Goal: Task Accomplishment & Management: Manage account settings

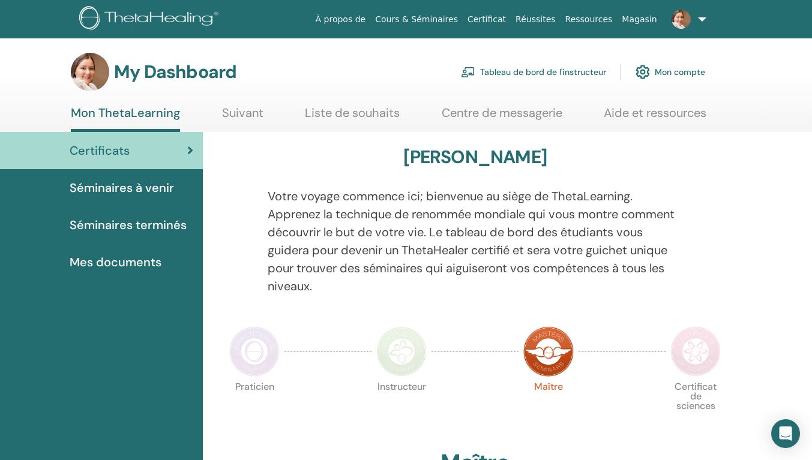
click at [548, 74] on link "Tableau de bord de l'instructeur" at bounding box center [533, 72] width 145 height 26
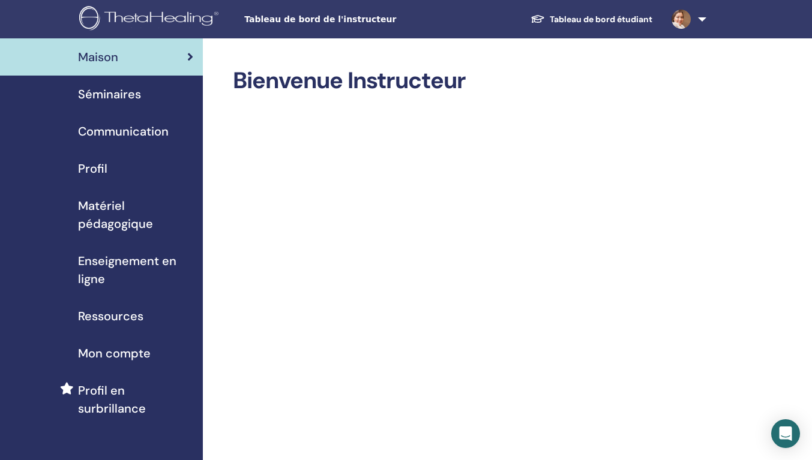
click at [107, 95] on span "Séminaires" at bounding box center [109, 94] width 63 height 18
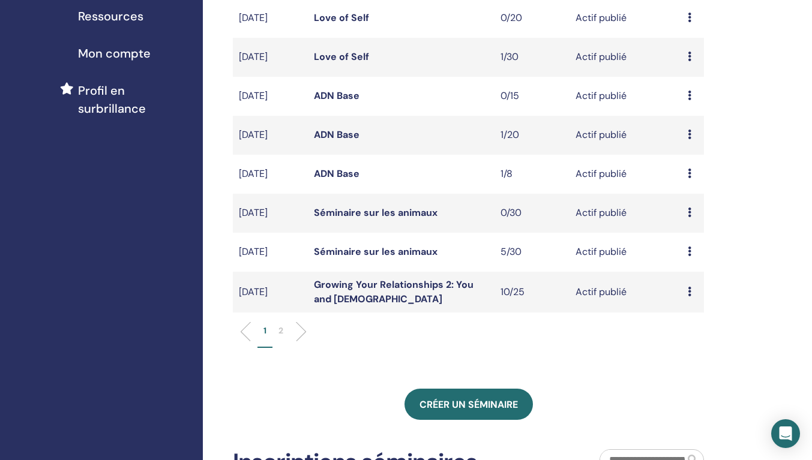
scroll to position [240, 0]
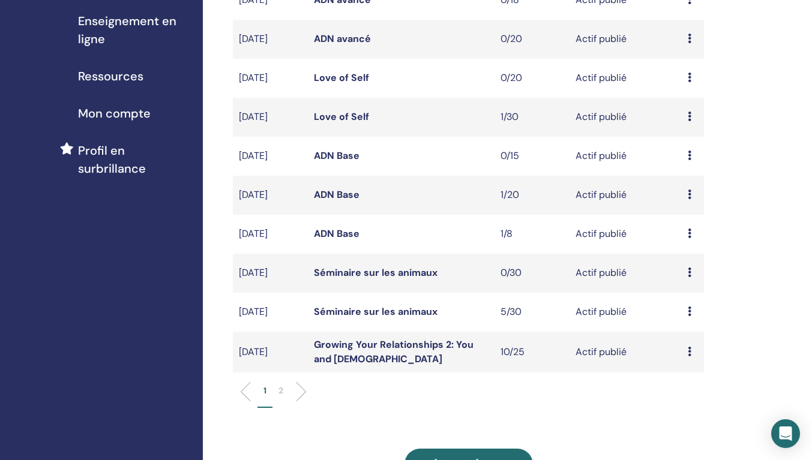
click at [689, 357] on icon at bounding box center [690, 352] width 4 height 10
click at [689, 412] on link "Participants" at bounding box center [695, 410] width 53 height 13
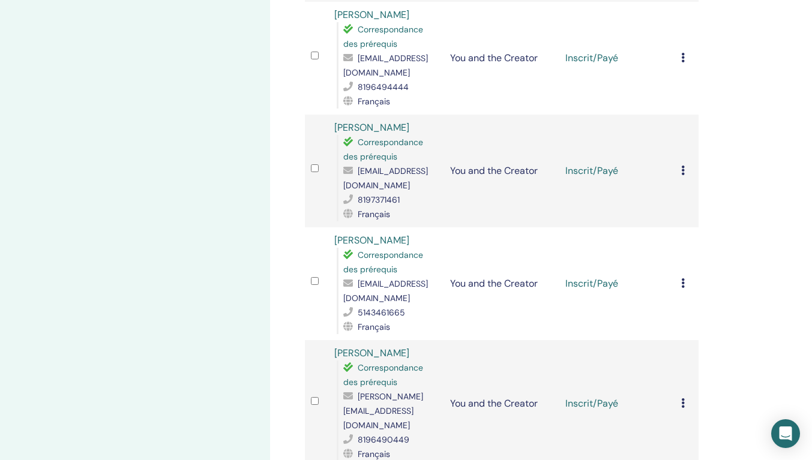
scroll to position [60, 0]
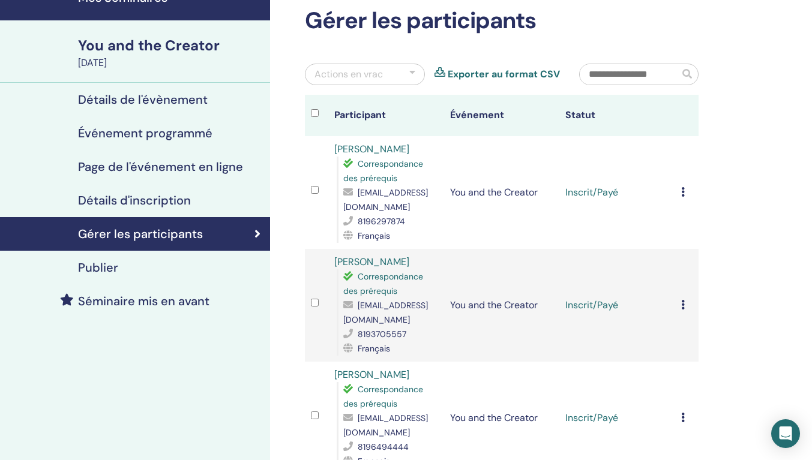
click at [684, 197] on icon at bounding box center [683, 192] width 4 height 10
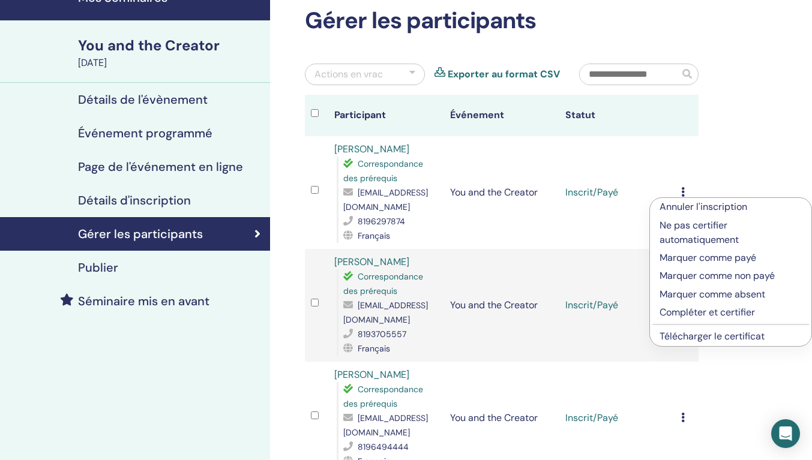
click at [690, 312] on p "Compléter et certifier" at bounding box center [731, 313] width 142 height 14
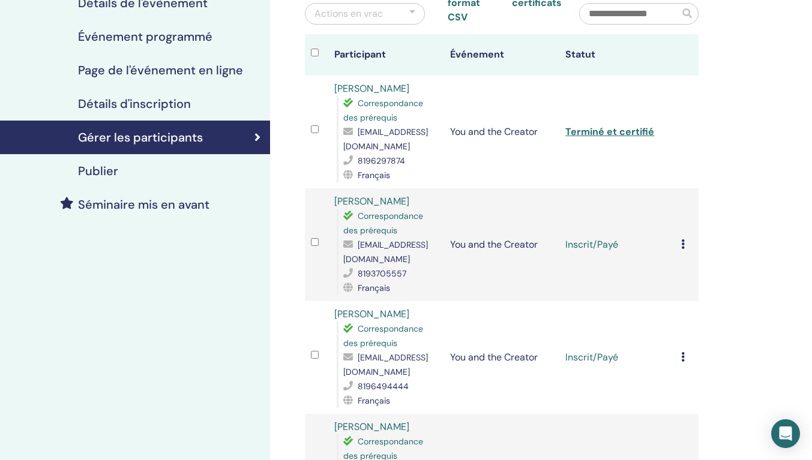
scroll to position [180, 0]
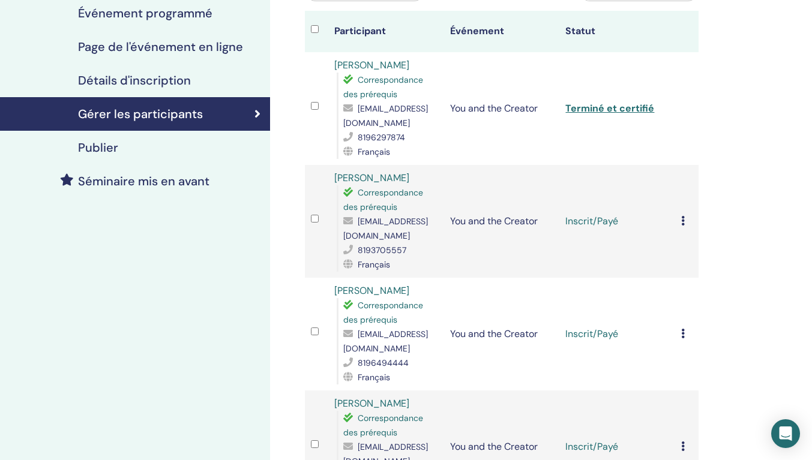
click at [682, 226] on icon at bounding box center [683, 221] width 4 height 10
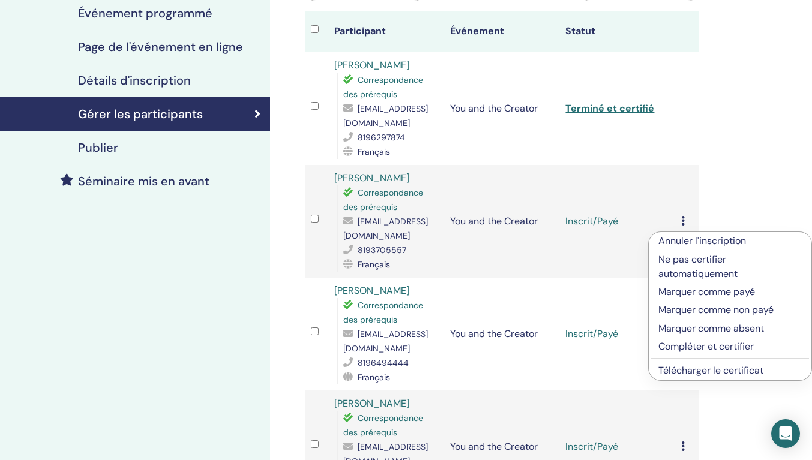
click at [676, 347] on p "Compléter et certifier" at bounding box center [729, 347] width 143 height 14
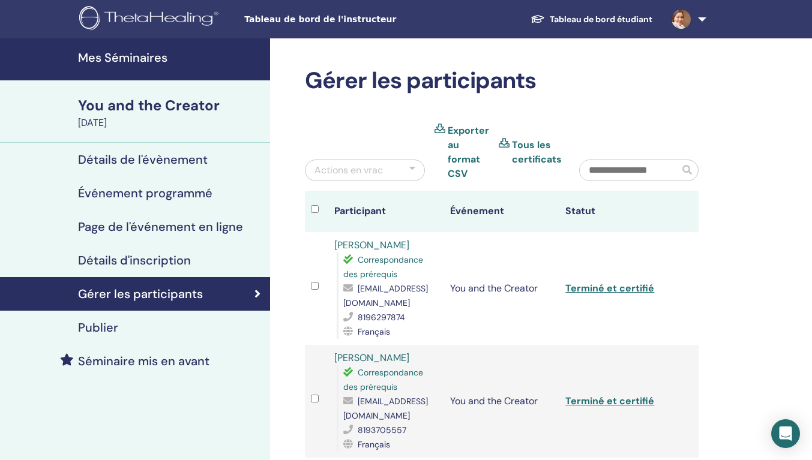
scroll to position [240, 0]
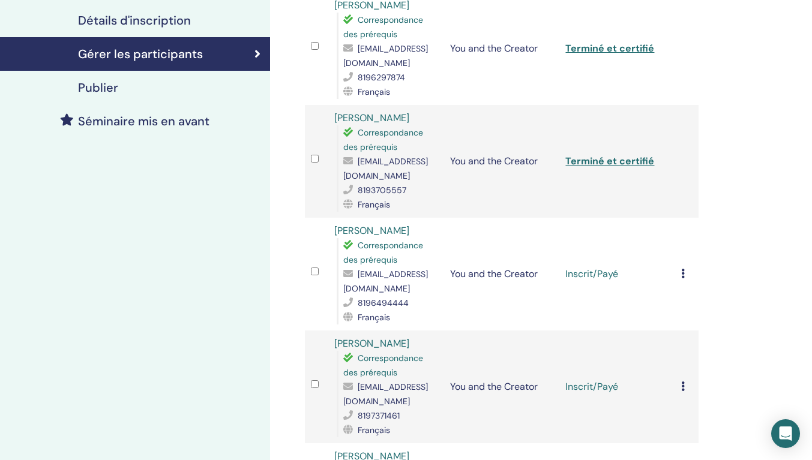
click at [684, 279] on icon at bounding box center [683, 274] width 4 height 10
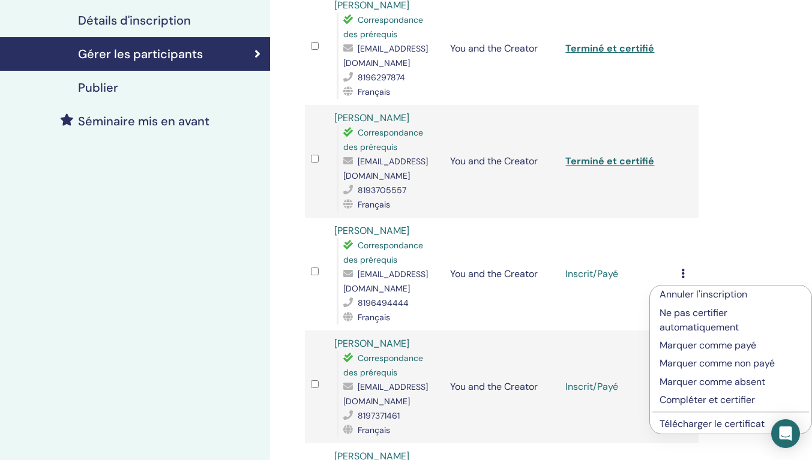
click at [689, 402] on p "Compléter et certifier" at bounding box center [731, 400] width 142 height 14
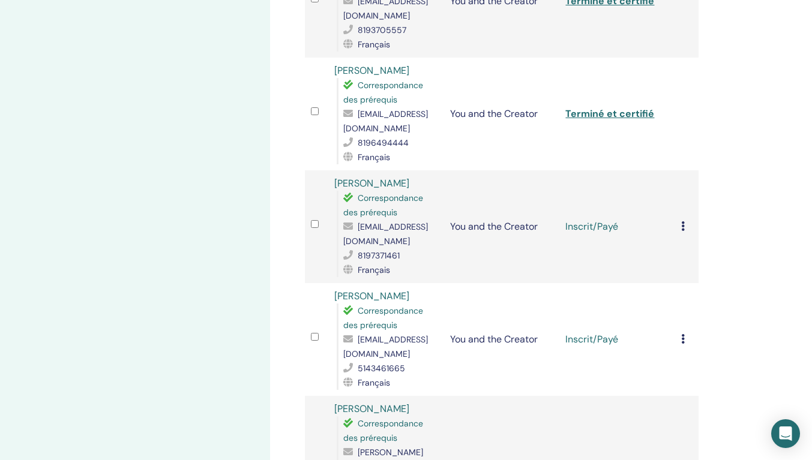
scroll to position [420, 0]
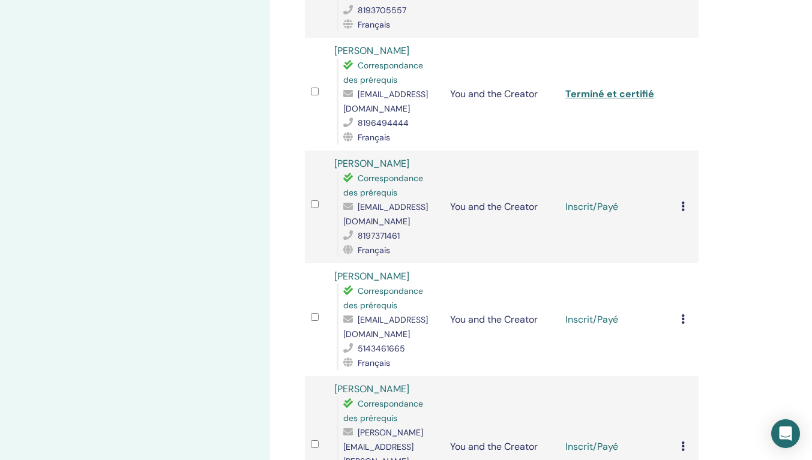
click at [684, 211] on icon at bounding box center [683, 207] width 4 height 10
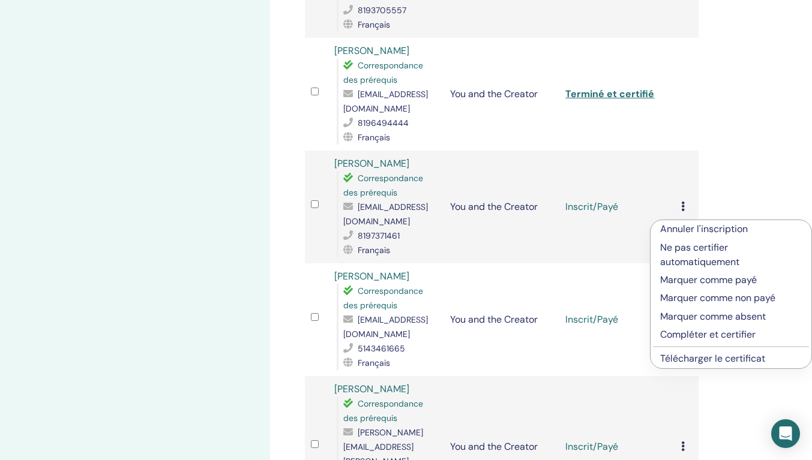
click at [685, 334] on p "Compléter et certifier" at bounding box center [731, 335] width 142 height 14
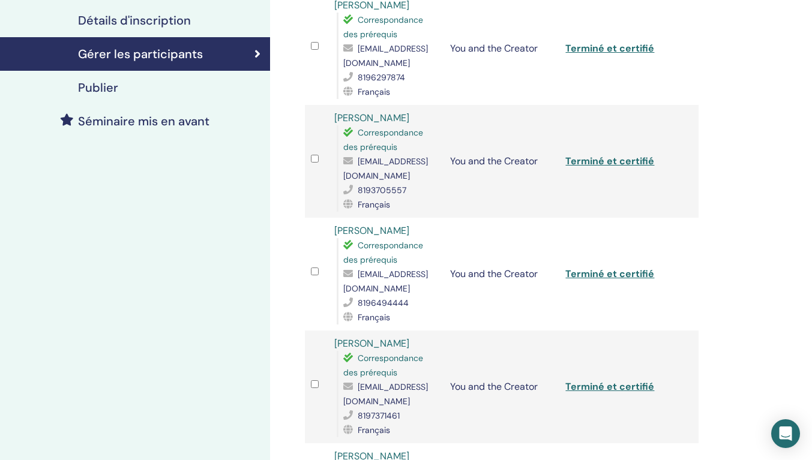
scroll to position [420, 0]
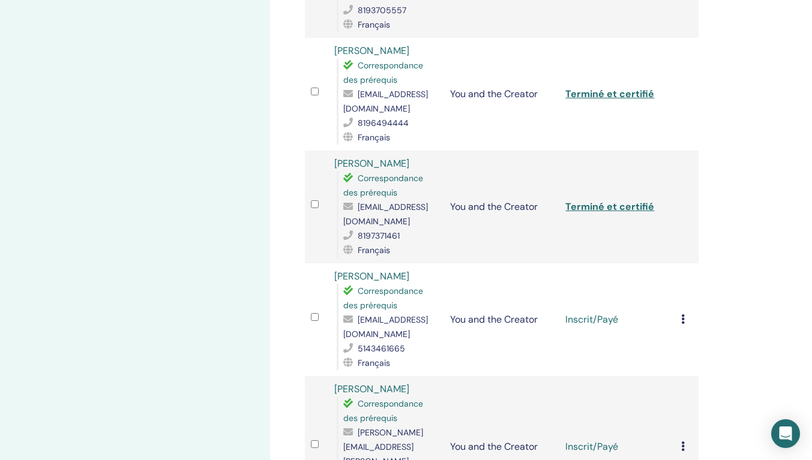
click at [683, 324] on icon at bounding box center [683, 320] width 4 height 10
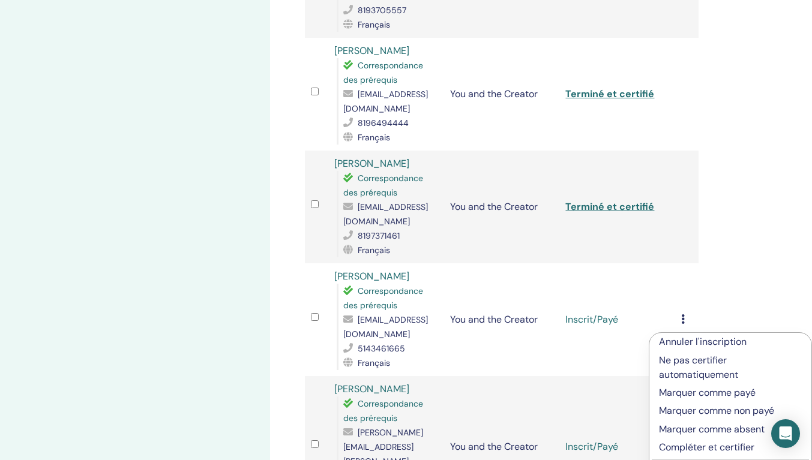
click at [686, 448] on p "Compléter et certifier" at bounding box center [730, 448] width 143 height 14
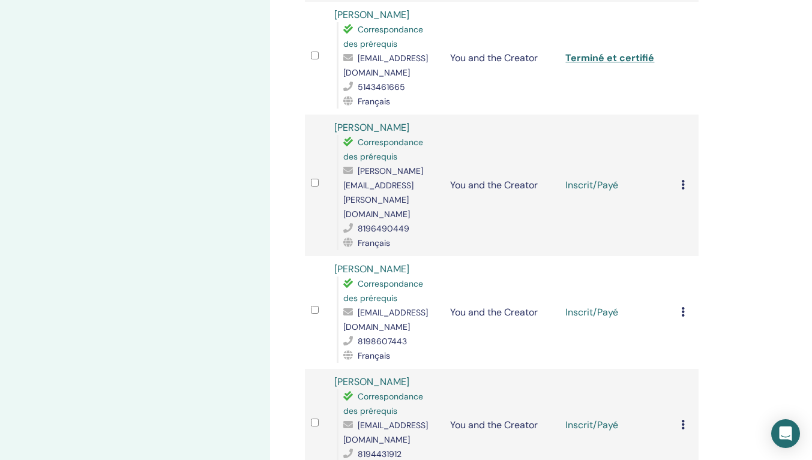
scroll to position [780, 0]
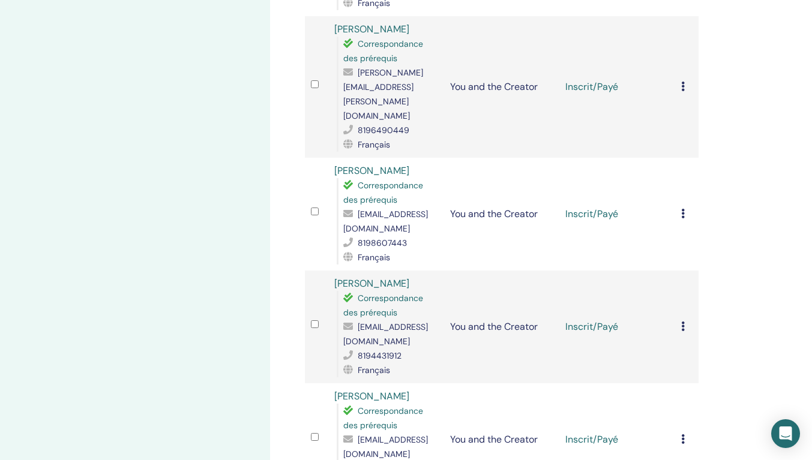
click at [682, 84] on icon at bounding box center [683, 87] width 4 height 10
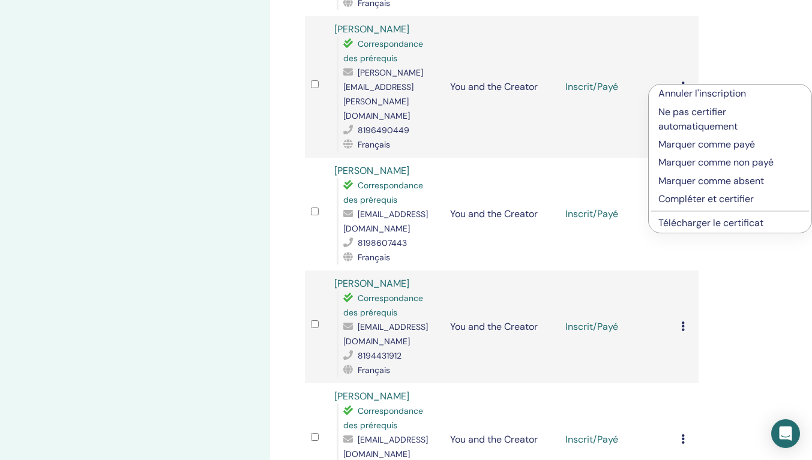
click at [683, 198] on p "Compléter et certifier" at bounding box center [729, 199] width 143 height 14
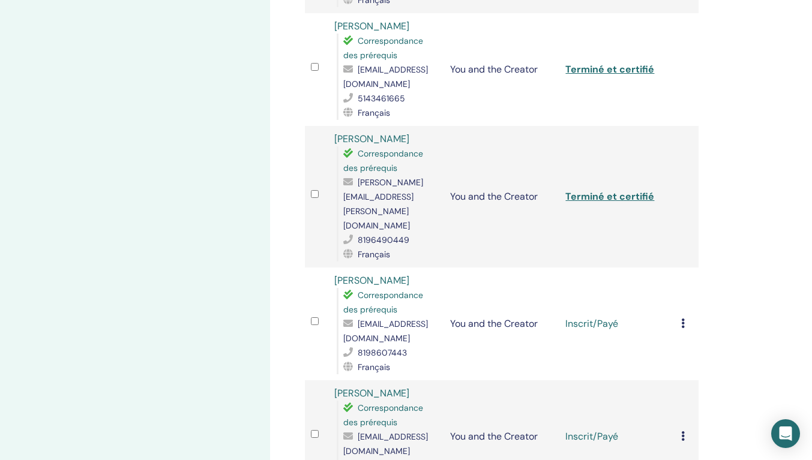
scroll to position [766, 0]
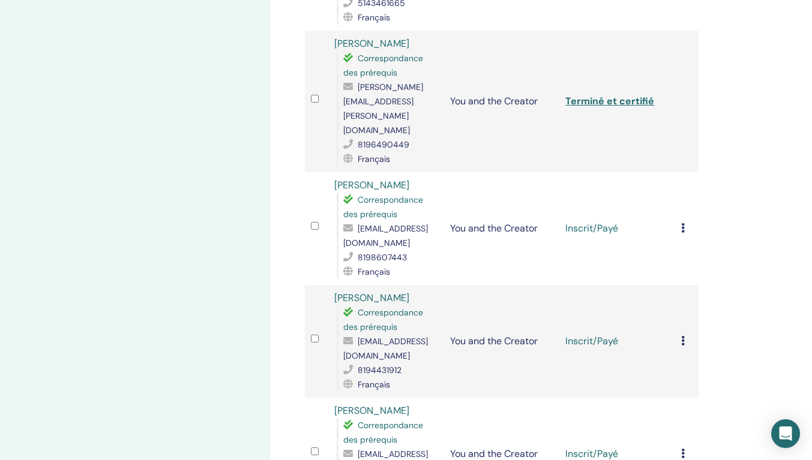
click at [682, 223] on icon at bounding box center [683, 228] width 4 height 10
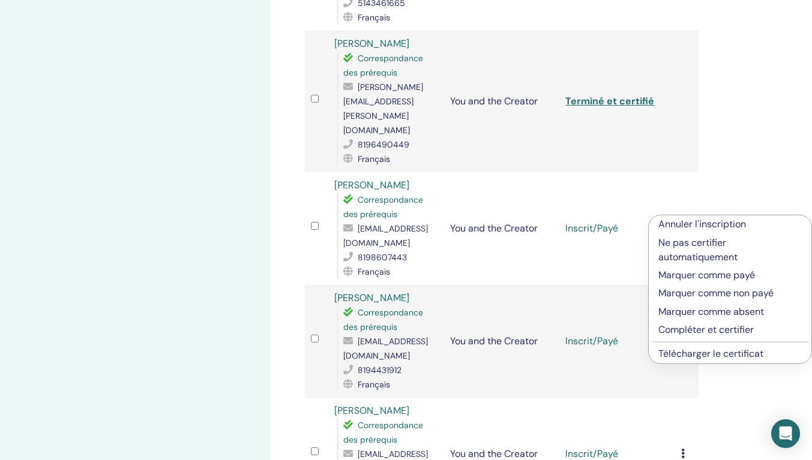
click at [684, 331] on p "Compléter et certifier" at bounding box center [729, 330] width 143 height 14
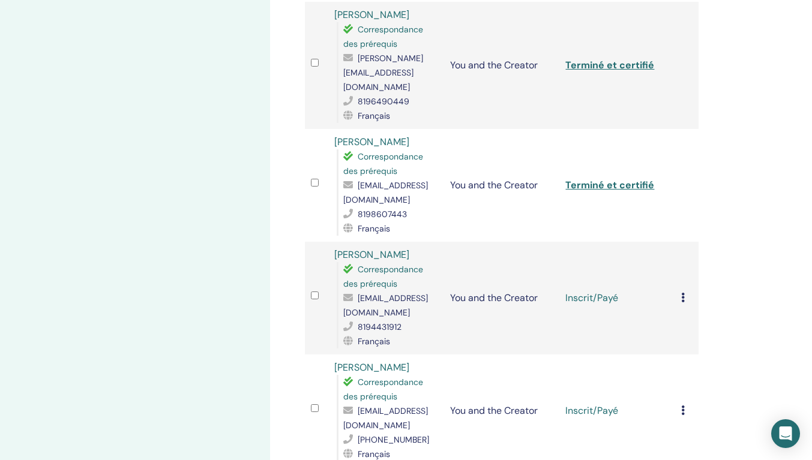
scroll to position [826, 0]
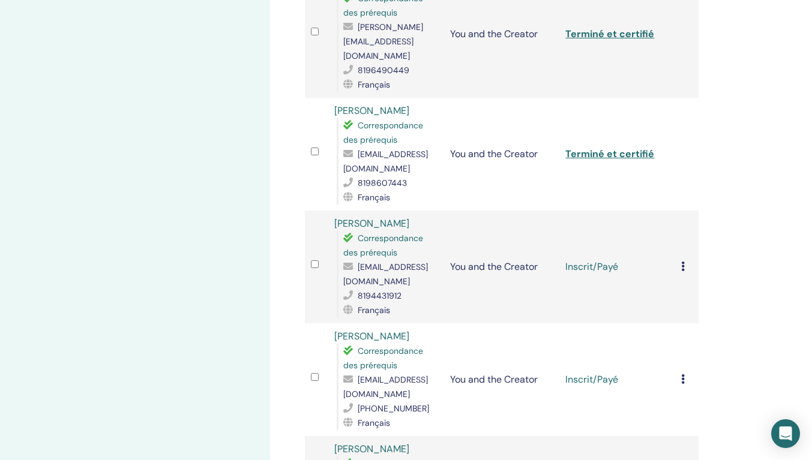
click at [681, 266] on td "Annuler l'inscription Ne pas certifier automatiquement Marquer comme payé Marqu…" at bounding box center [686, 267] width 23 height 113
click at [682, 268] on icon at bounding box center [683, 267] width 4 height 10
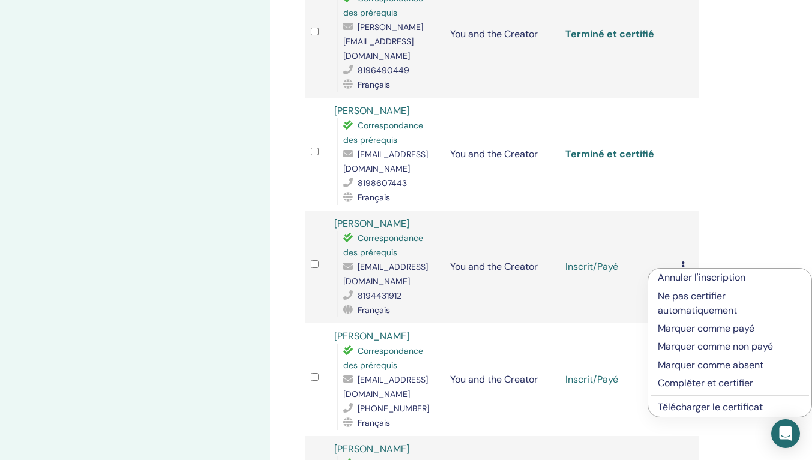
click at [684, 384] on p "Compléter et certifier" at bounding box center [730, 383] width 144 height 14
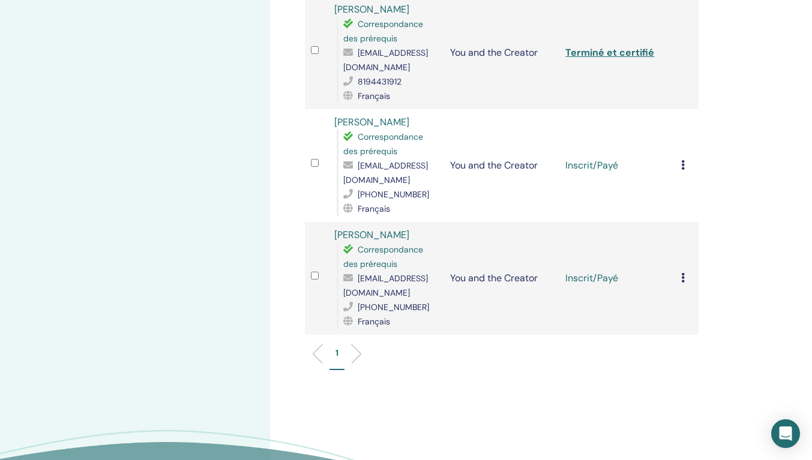
scroll to position [1066, 0]
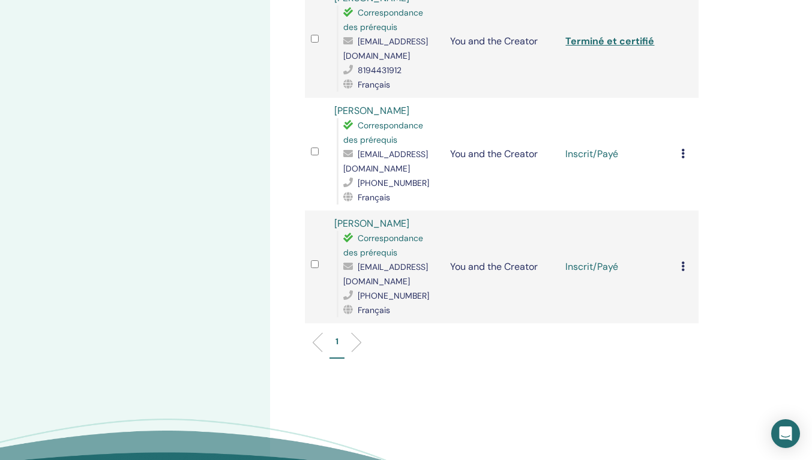
click at [684, 149] on icon at bounding box center [683, 154] width 4 height 10
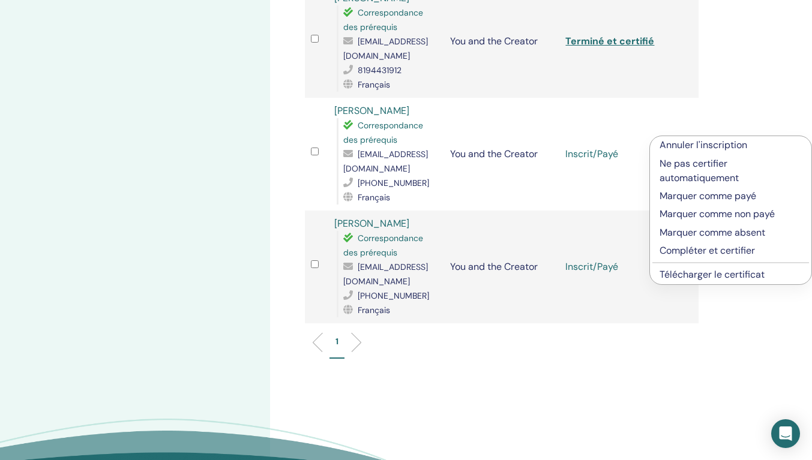
click at [689, 250] on p "Compléter et certifier" at bounding box center [731, 251] width 142 height 14
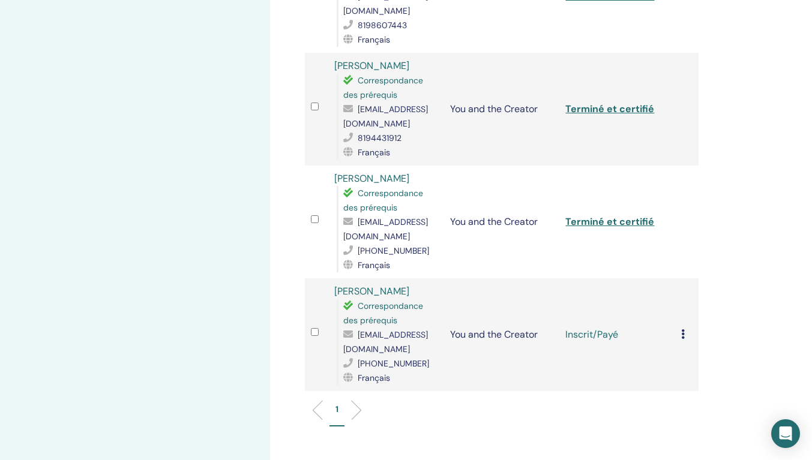
scroll to position [1186, 0]
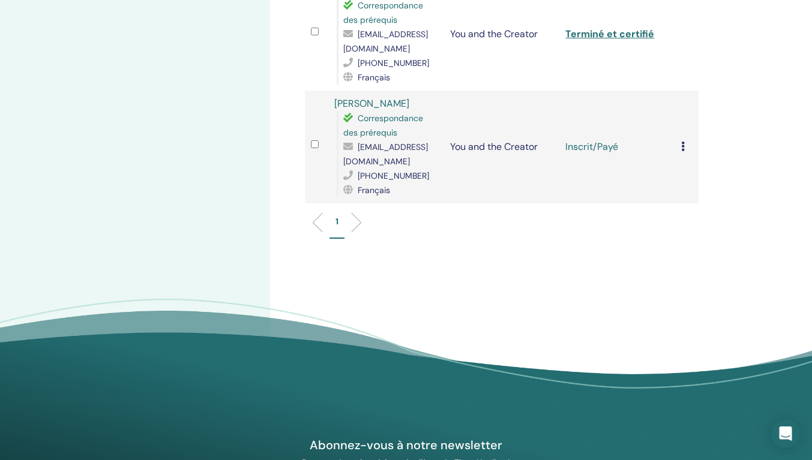
click at [685, 140] on div "Annuler l'inscription Ne pas certifier automatiquement Marquer comme payé Marqu…" at bounding box center [686, 147] width 11 height 14
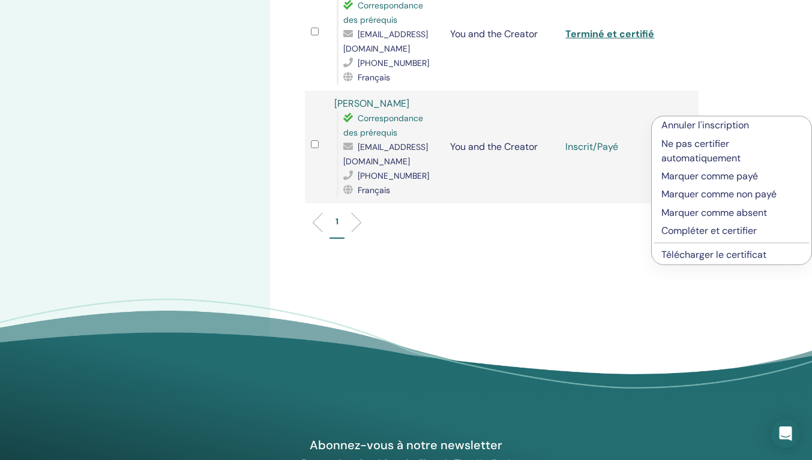
click at [688, 232] on p "Compléter et certifier" at bounding box center [731, 231] width 140 height 14
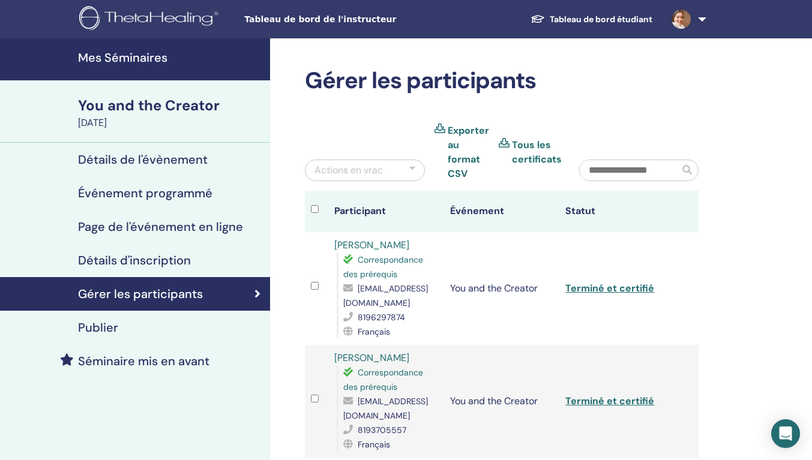
click at [100, 58] on h4 "Mes Séminaires" at bounding box center [170, 57] width 185 height 14
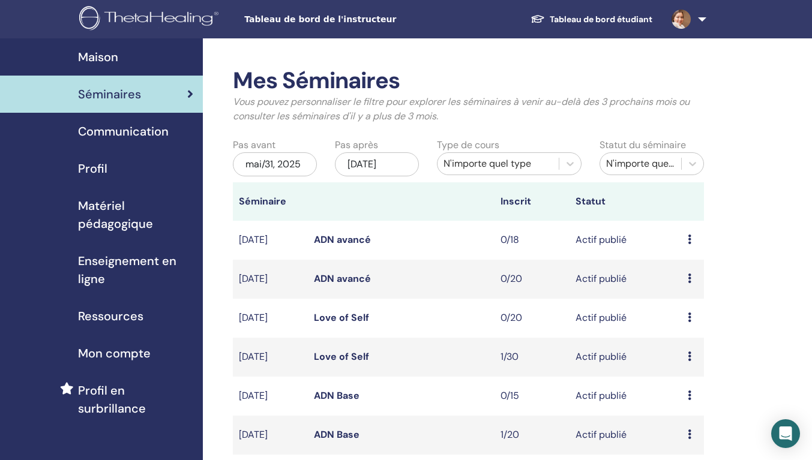
scroll to position [240, 0]
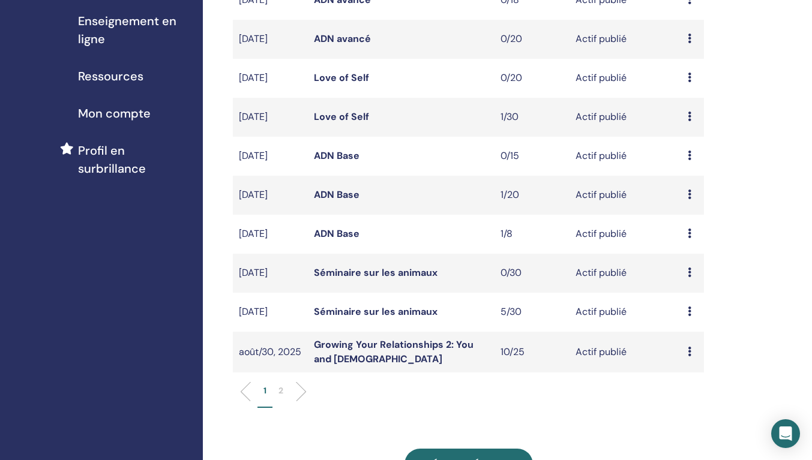
click at [367, 318] on link "Séminaire sur les animaux" at bounding box center [376, 312] width 124 height 13
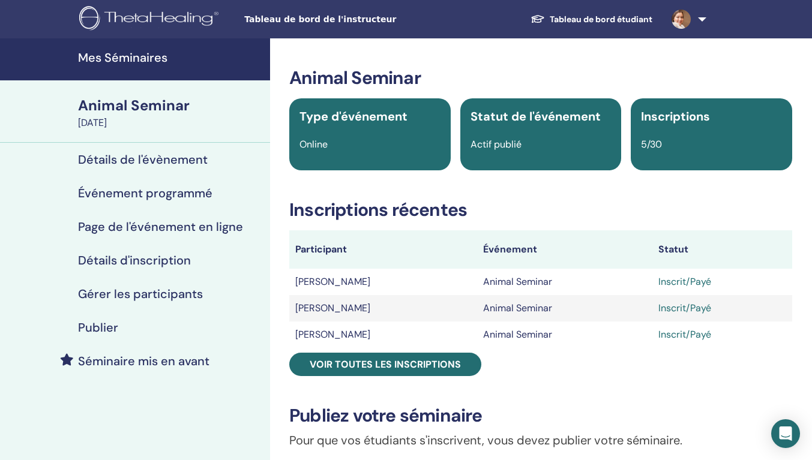
click at [368, 357] on link "Voir toutes les inscriptions" at bounding box center [385, 364] width 192 height 23
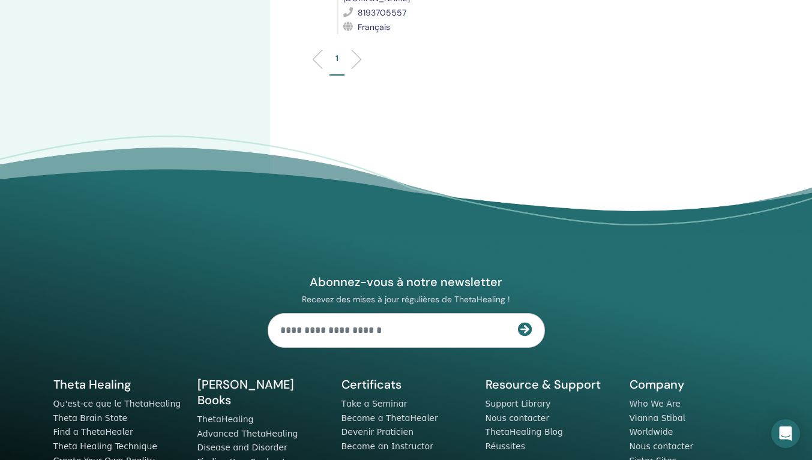
scroll to position [793, 0]
